Goal: Find specific page/section: Find specific page/section

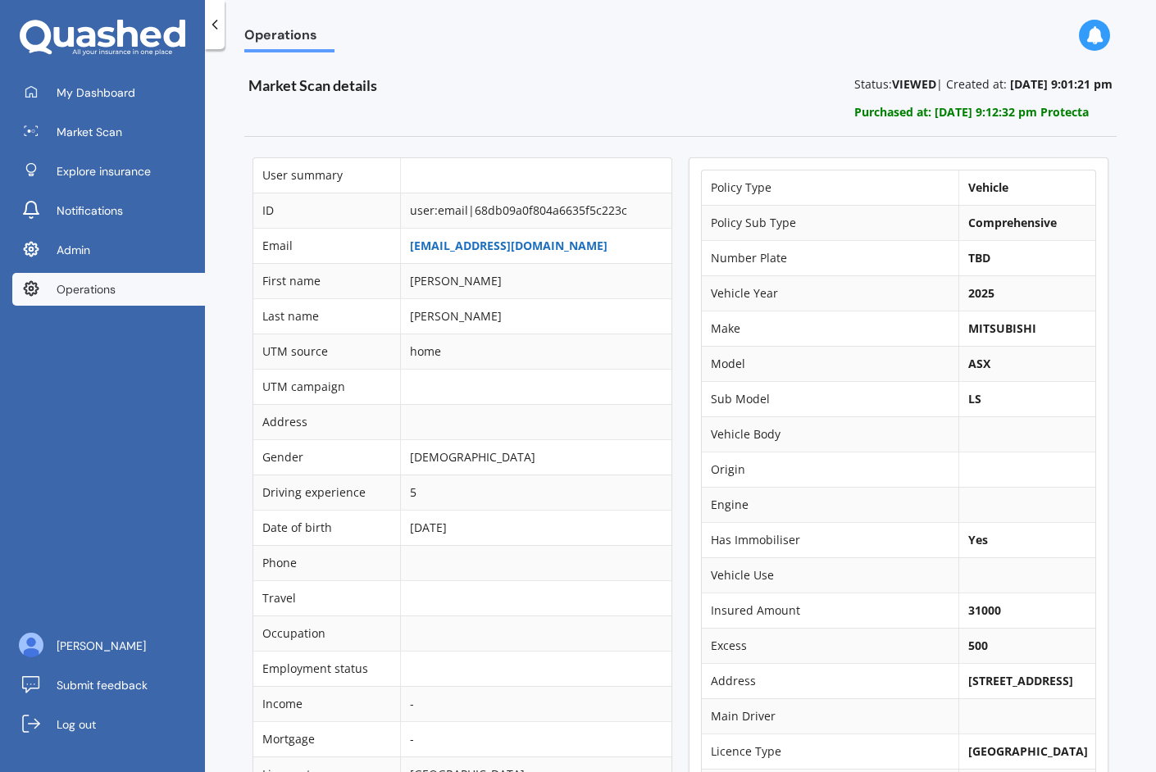
click at [482, 241] on link "[EMAIL_ADDRESS][DOMAIN_NAME]" at bounding box center [509, 246] width 198 height 16
